Goal: Task Accomplishment & Management: Complete application form

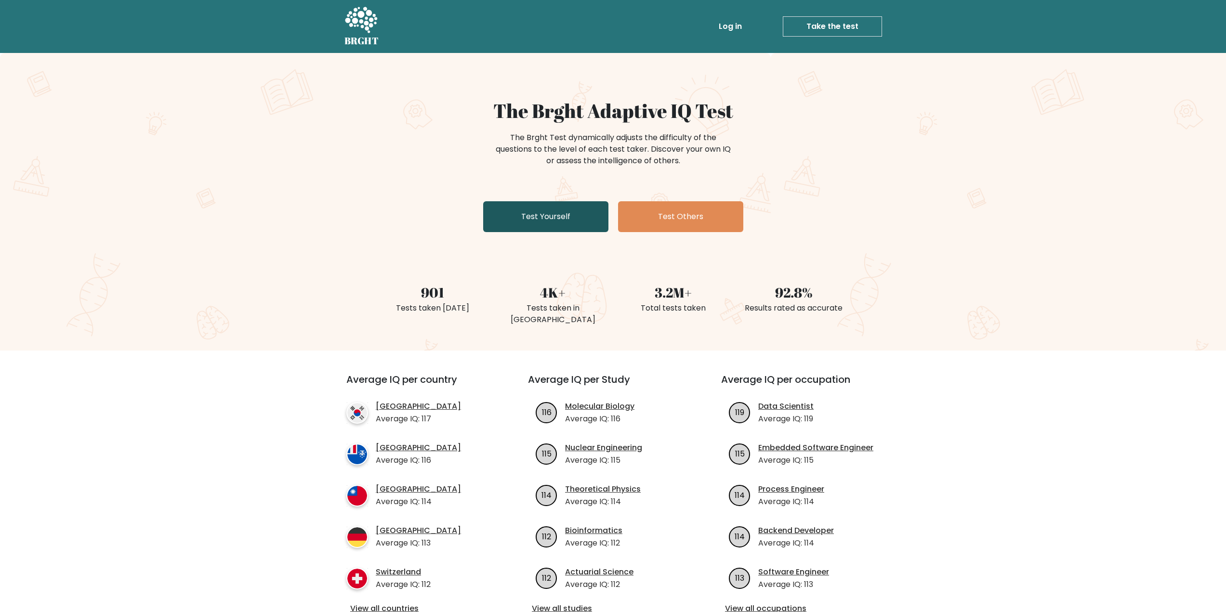
click at [544, 217] on link "Test Yourself" at bounding box center [545, 216] width 125 height 31
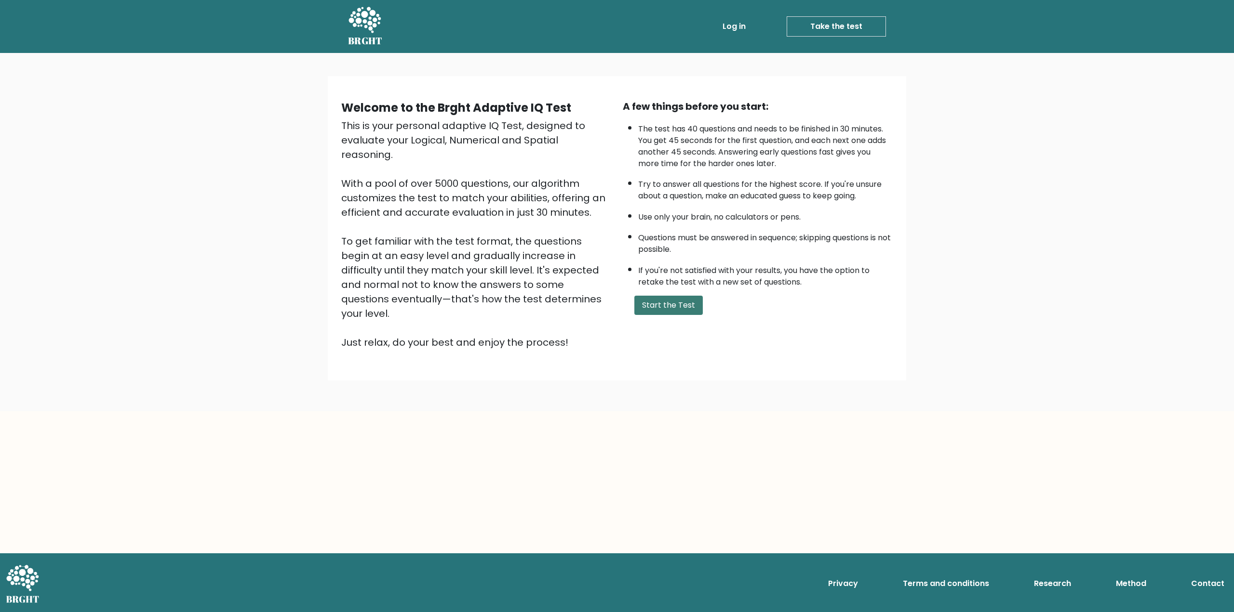
click at [660, 304] on button "Start the Test" at bounding box center [668, 305] width 68 height 19
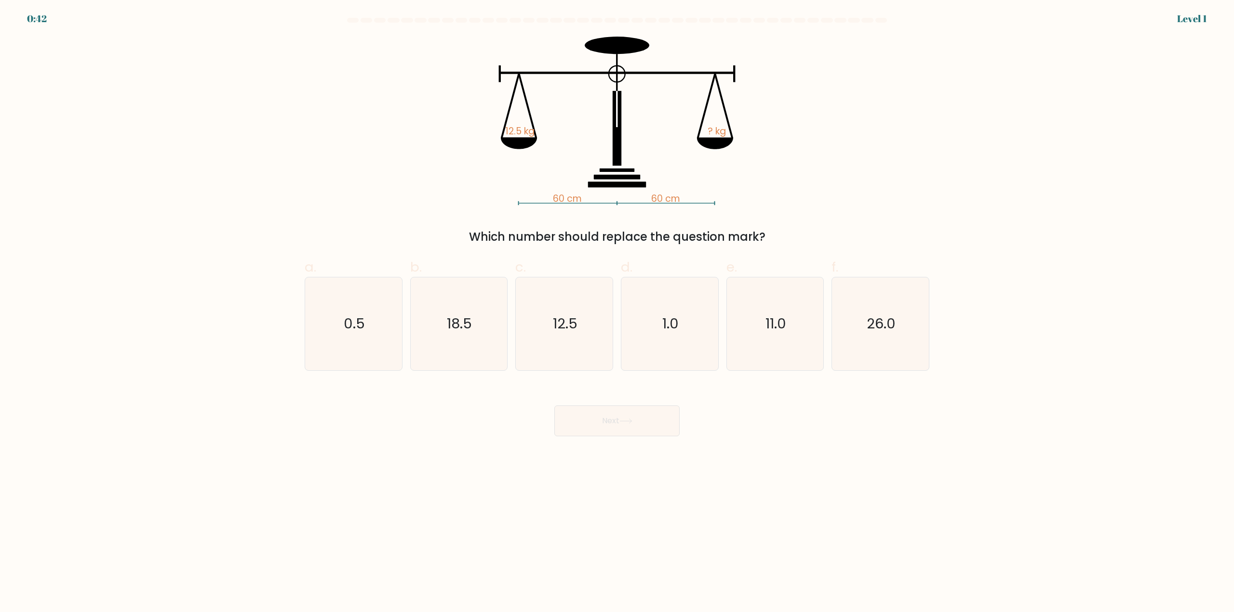
drag, startPoint x: 476, startPoint y: 235, endPoint x: 766, endPoint y: 239, distance: 289.6
click at [766, 239] on div "Which number should replace the question mark?" at bounding box center [616, 236] width 613 height 17
click at [756, 243] on div "Which number should replace the question mark?" at bounding box center [616, 236] width 613 height 17
drag, startPoint x: 609, startPoint y: 218, endPoint x: 676, endPoint y: 228, distance: 67.2
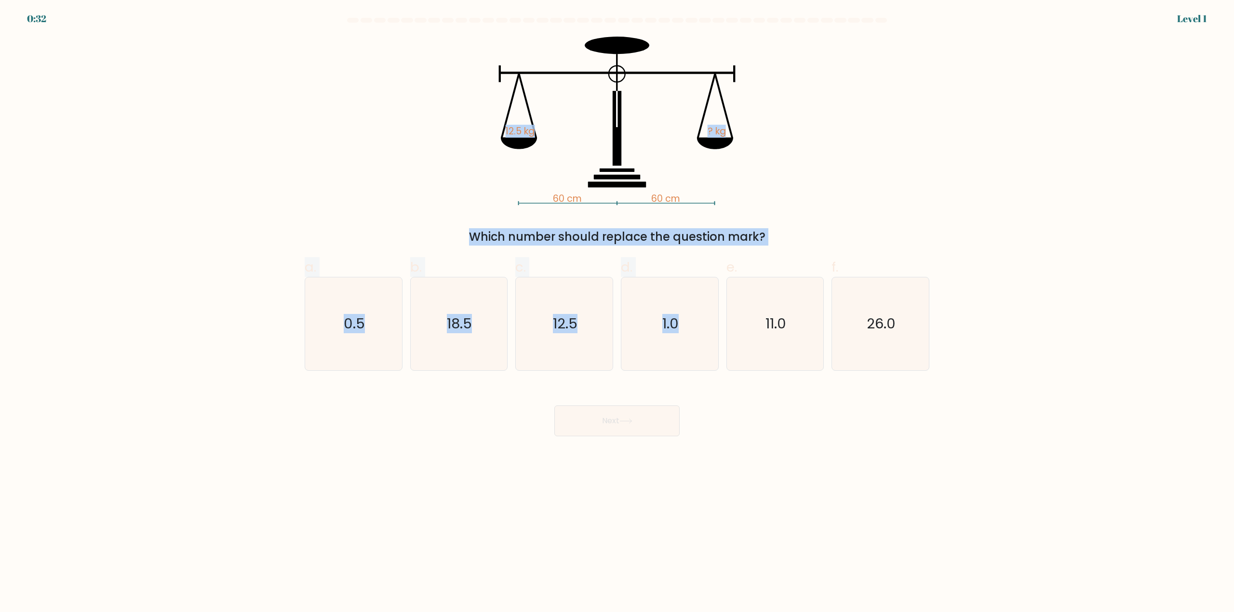
drag, startPoint x: 673, startPoint y: 299, endPoint x: 473, endPoint y: 138, distance: 256.7
drag, startPoint x: 473, startPoint y: 138, endPoint x: 371, endPoint y: 126, distance: 102.4
click at [371, 126] on div "60 cm 60 cm 12.5 kg ? kg Which number should replace the question mark?" at bounding box center [617, 141] width 636 height 209
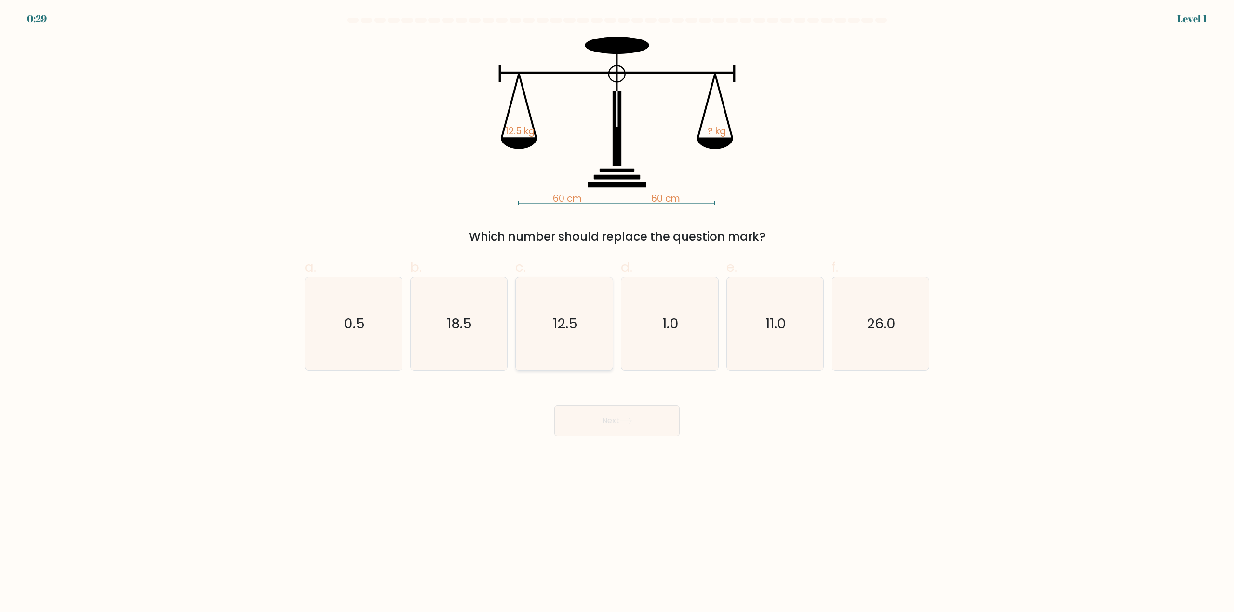
click at [570, 328] on text "12.5" at bounding box center [565, 324] width 25 height 19
click at [617, 313] on input "c. 12.5" at bounding box center [617, 309] width 0 height 6
radio input "true"
click at [620, 408] on button "Next" at bounding box center [616, 421] width 125 height 31
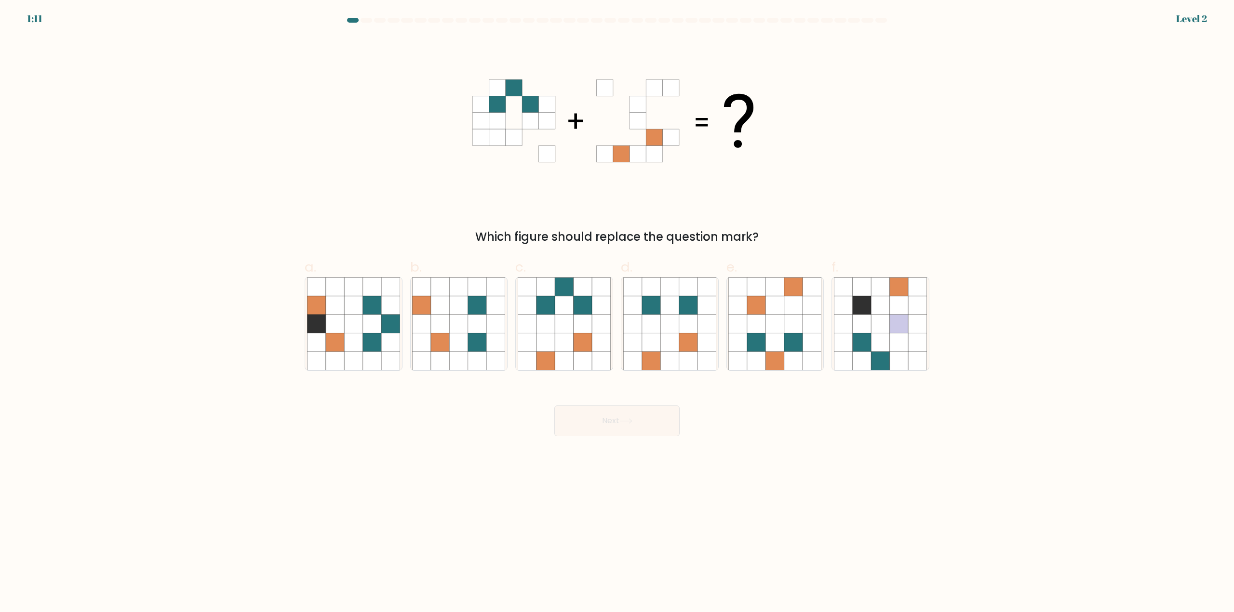
click at [628, 409] on button "Next" at bounding box center [616, 421] width 125 height 31
drag, startPoint x: 559, startPoint y: 224, endPoint x: 438, endPoint y: 193, distance: 125.6
click at [438, 193] on form at bounding box center [617, 227] width 1234 height 419
drag, startPoint x: 438, startPoint y: 193, endPoint x: 398, endPoint y: 148, distance: 59.7
click at [398, 148] on div "Which figure should replace the question mark?" at bounding box center [617, 141] width 636 height 209
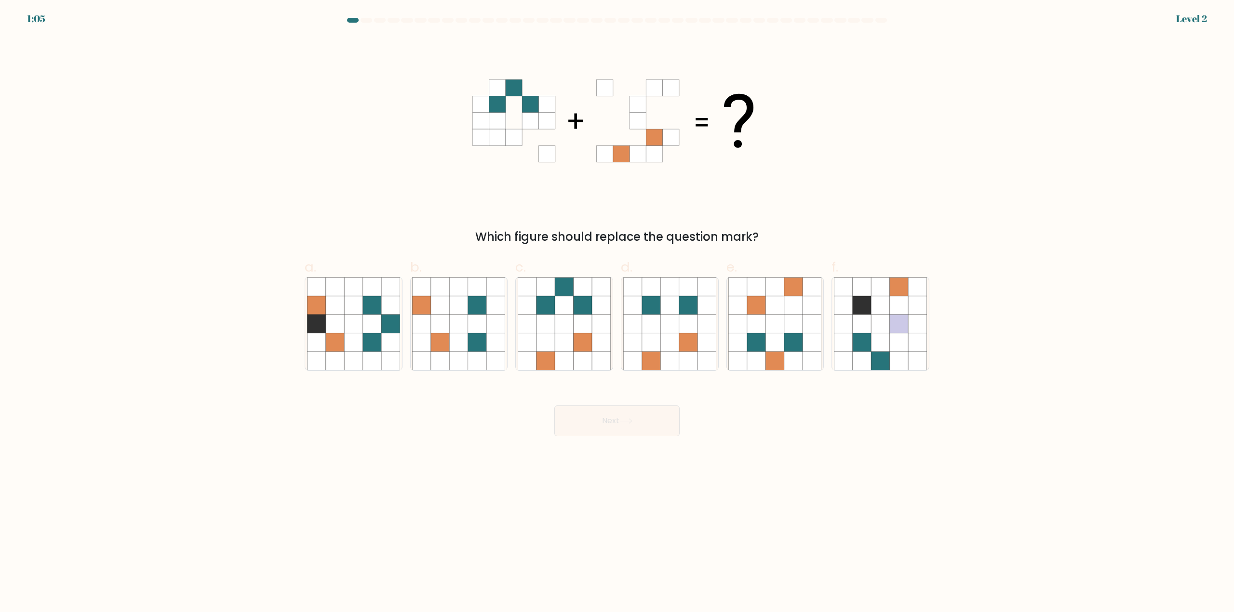
drag, startPoint x: 550, startPoint y: 226, endPoint x: 584, endPoint y: 210, distance: 37.7
click at [582, 302] on icon at bounding box center [582, 305] width 18 height 18
click at [617, 306] on input "c." at bounding box center [617, 309] width 0 height 6
radio input "true"
click at [647, 427] on button "Next" at bounding box center [616, 421] width 125 height 31
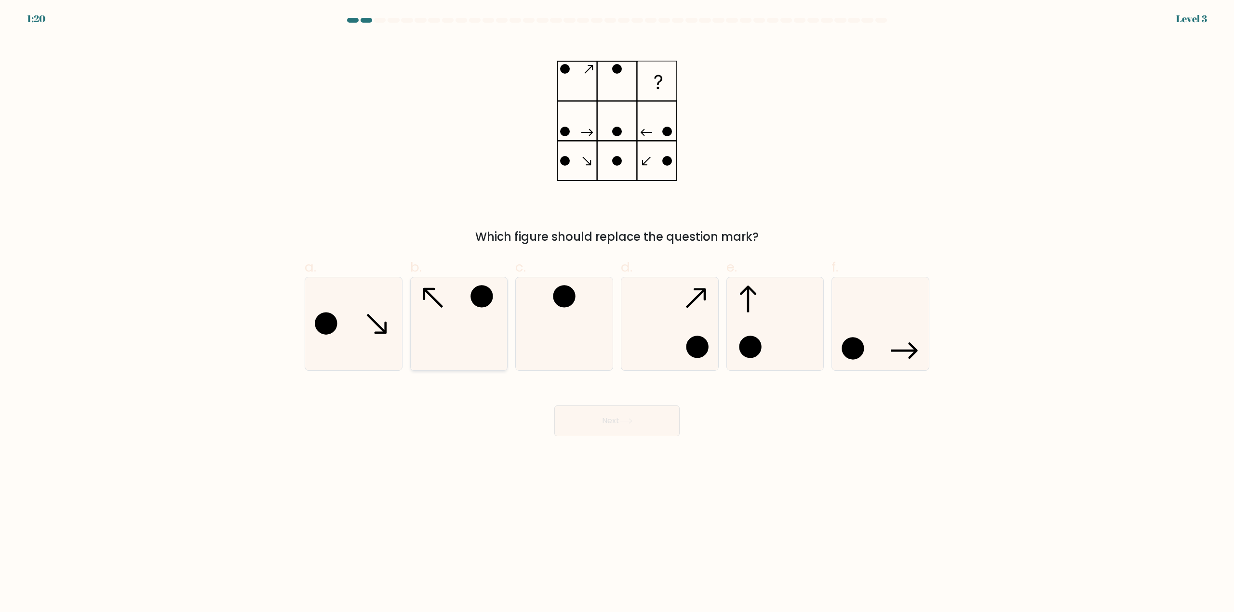
click at [486, 320] on icon at bounding box center [458, 324] width 93 height 93
click at [617, 313] on input "b." at bounding box center [617, 309] width 0 height 6
radio input "true"
click at [602, 415] on button "Next" at bounding box center [616, 421] width 125 height 31
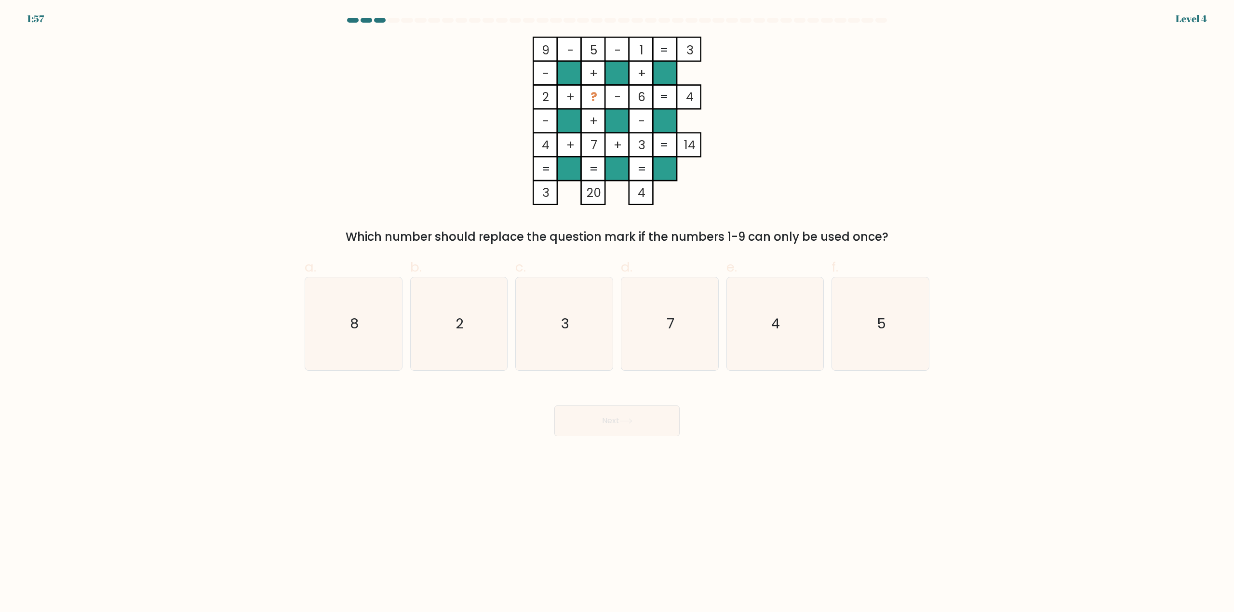
click at [597, 421] on button "Next" at bounding box center [616, 421] width 125 height 31
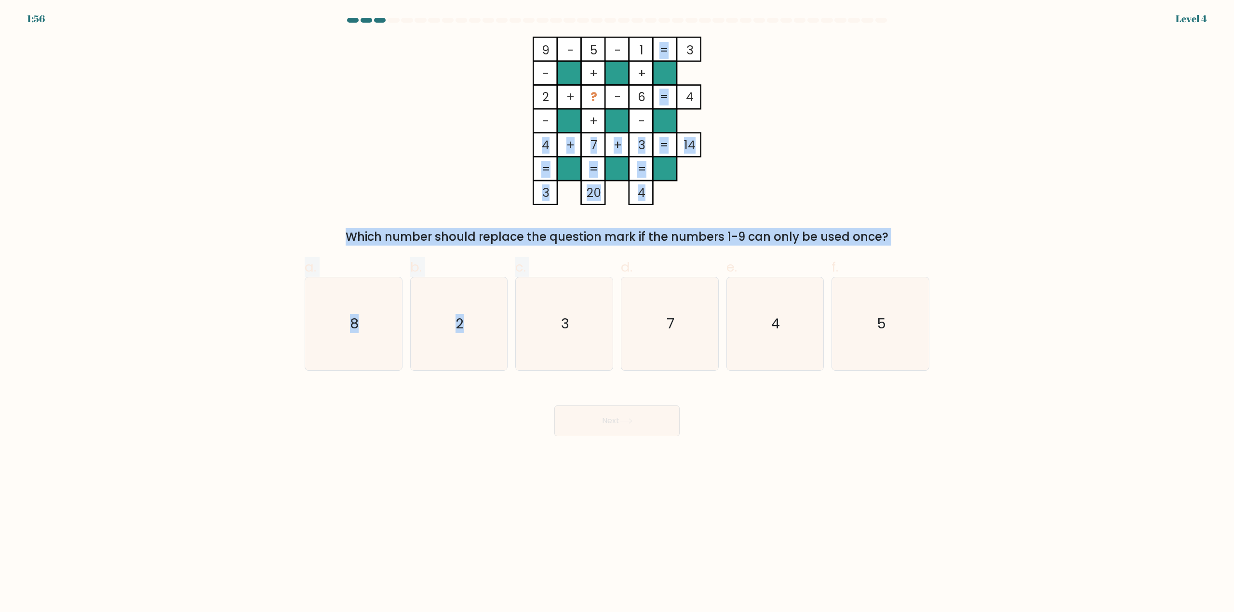
drag, startPoint x: 474, startPoint y: 248, endPoint x: 326, endPoint y: 168, distance: 168.6
click at [326, 168] on form at bounding box center [617, 227] width 1234 height 419
drag, startPoint x: 326, startPoint y: 168, endPoint x: 273, endPoint y: 154, distance: 54.3
click at [273, 154] on form at bounding box center [617, 227] width 1234 height 419
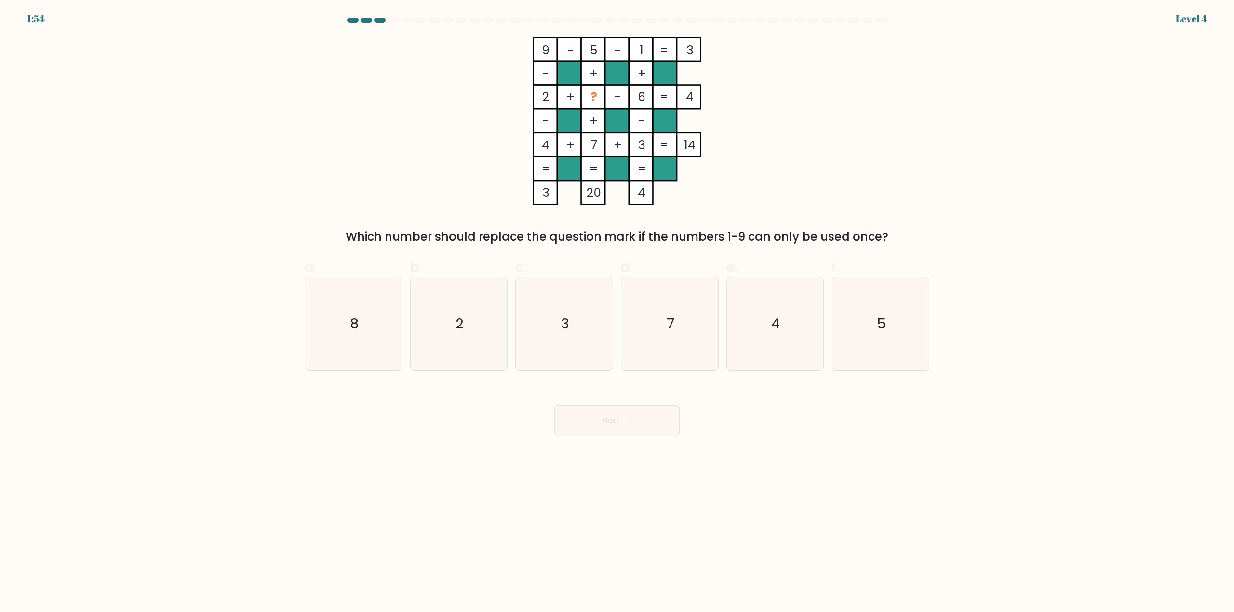
drag, startPoint x: 594, startPoint y: 233, endPoint x: 632, endPoint y: 212, distance: 43.2
drag, startPoint x: 717, startPoint y: 230, endPoint x: 669, endPoint y: 236, distance: 48.1
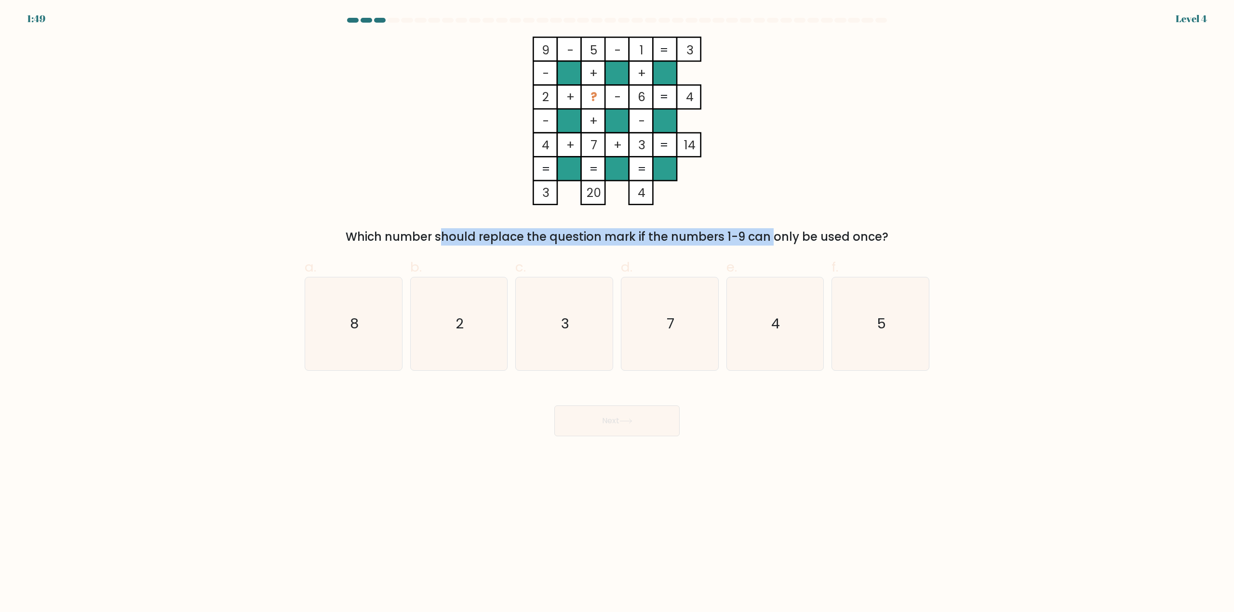
drag, startPoint x: 340, startPoint y: 239, endPoint x: 686, endPoint y: 239, distance: 345.5
click at [686, 239] on div "Which number should replace the question mark if the numbers 1-9 can only be us…" at bounding box center [616, 236] width 613 height 17
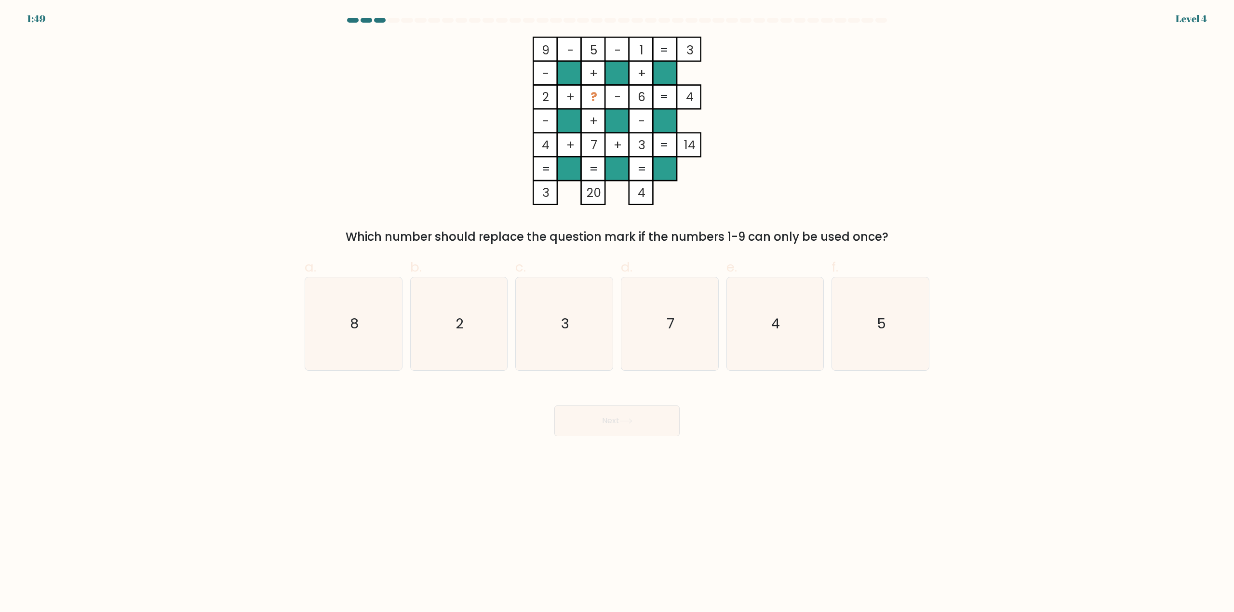
drag, startPoint x: 696, startPoint y: 238, endPoint x: 707, endPoint y: 238, distance: 11.1
drag, startPoint x: 594, startPoint y: 98, endPoint x: 587, endPoint y: 88, distance: 12.2
click at [380, 316] on icon "8" at bounding box center [353, 324] width 93 height 93
click at [617, 313] on input "a. 8" at bounding box center [617, 309] width 0 height 6
radio input "true"
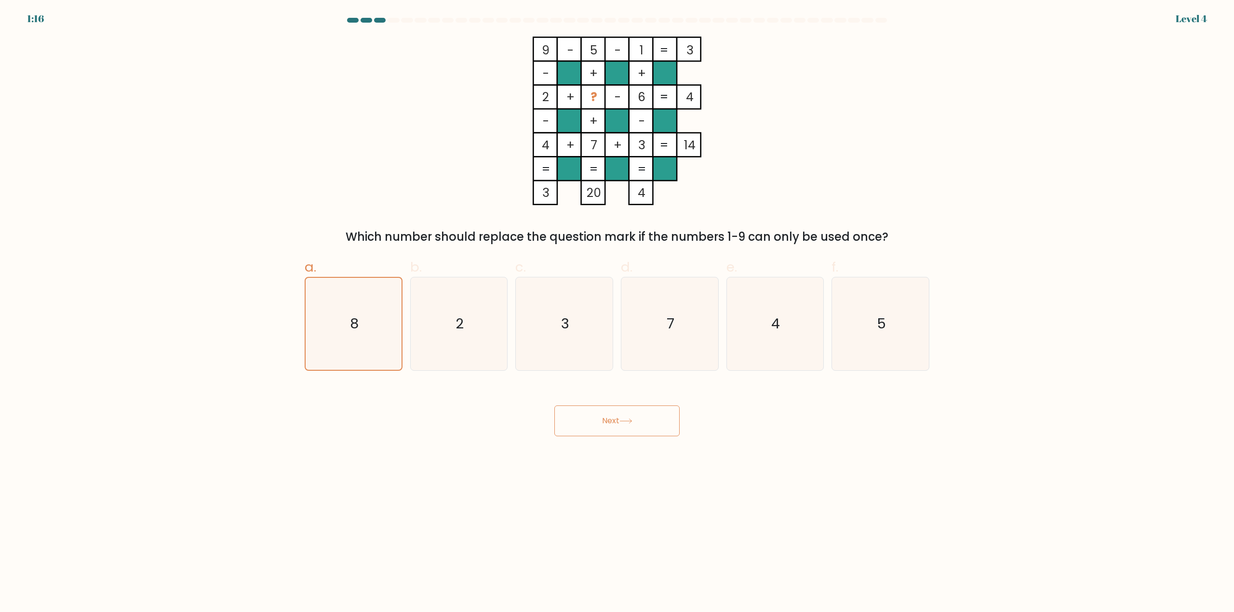
click at [623, 424] on button "Next" at bounding box center [616, 421] width 125 height 31
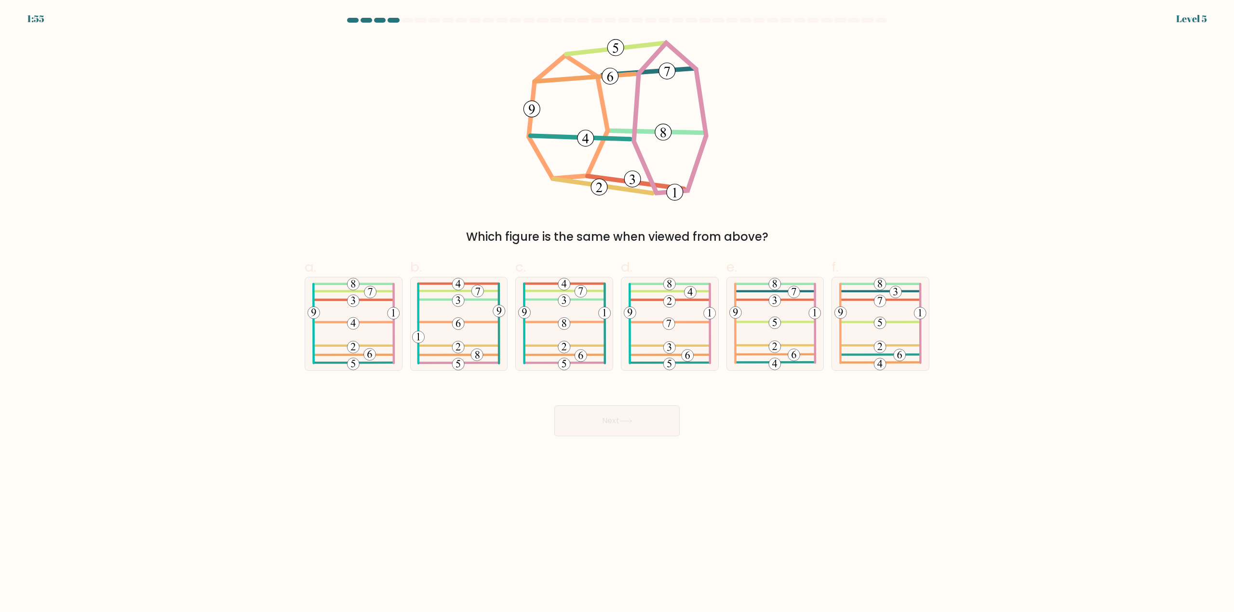
drag, startPoint x: 463, startPoint y: 233, endPoint x: 789, endPoint y: 217, distance: 326.6
click at [789, 217] on div "Which figure is the same when viewed from above?" at bounding box center [617, 141] width 636 height 209
click at [528, 224] on div "Which figure is the same when viewed from above?" at bounding box center [617, 141] width 636 height 209
click at [775, 330] on icon at bounding box center [775, 324] width 92 height 93
click at [617, 313] on input "e." at bounding box center [617, 309] width 0 height 6
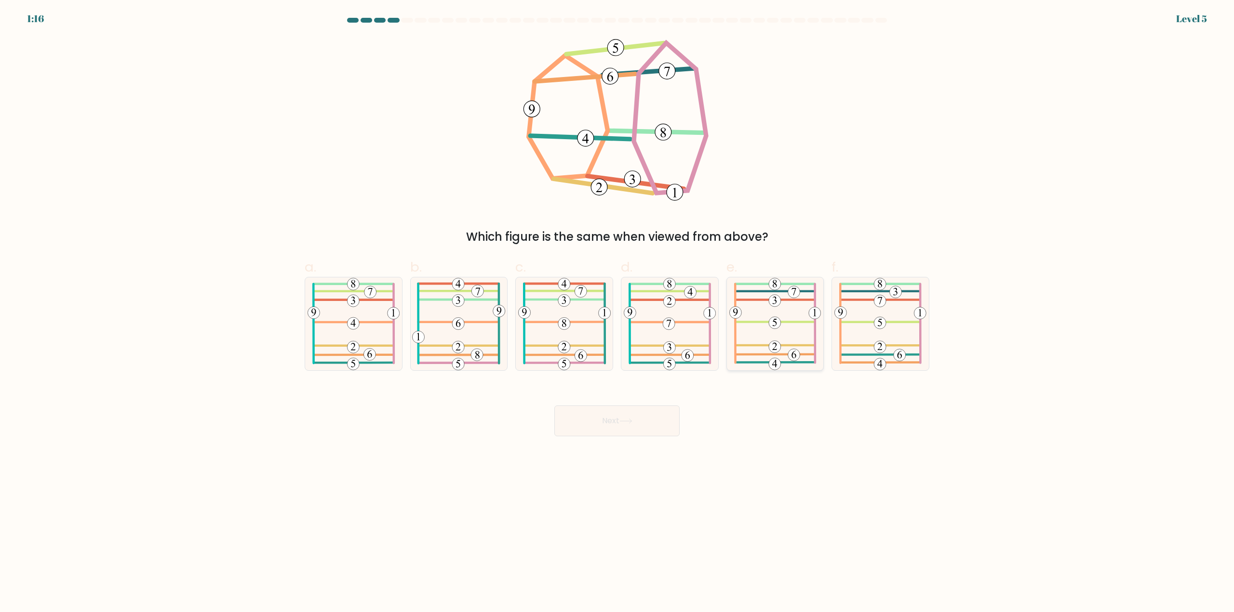
radio input "true"
click at [630, 421] on icon at bounding box center [625, 421] width 13 height 5
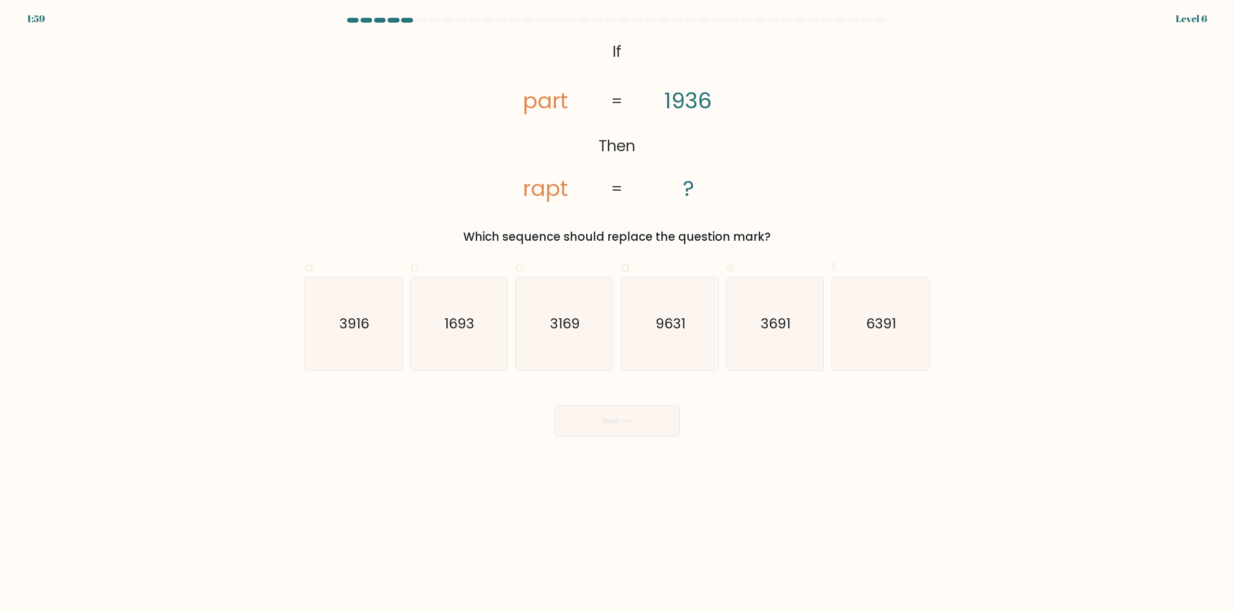
drag, startPoint x: 500, startPoint y: 305, endPoint x: 611, endPoint y: 269, distance: 116.7
